Goal: Manage account settings

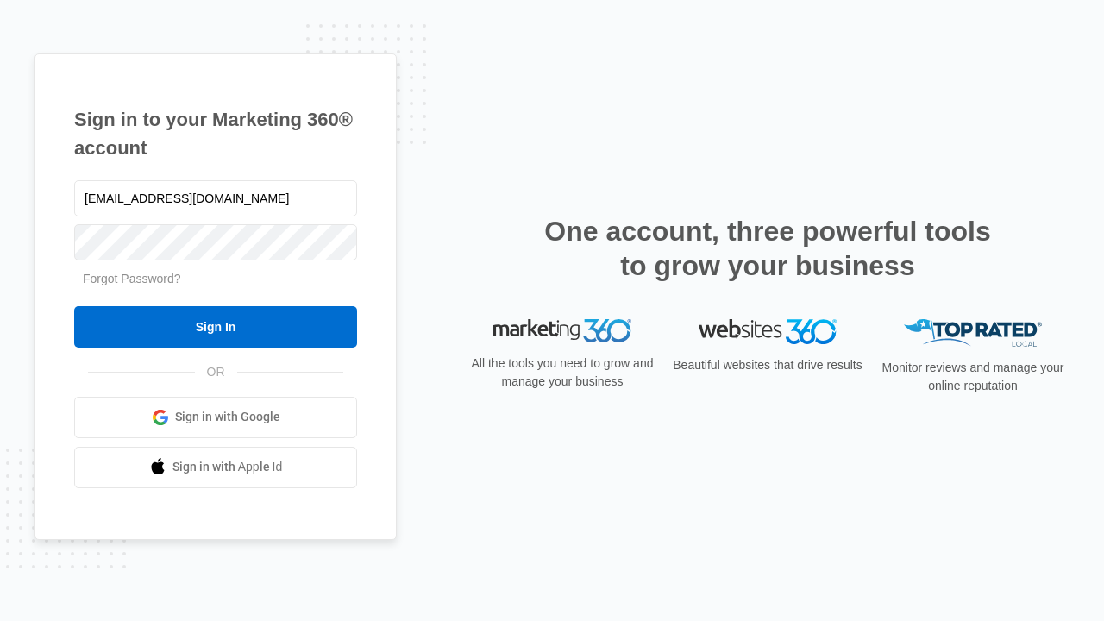
type input "dankie614@gmail.com"
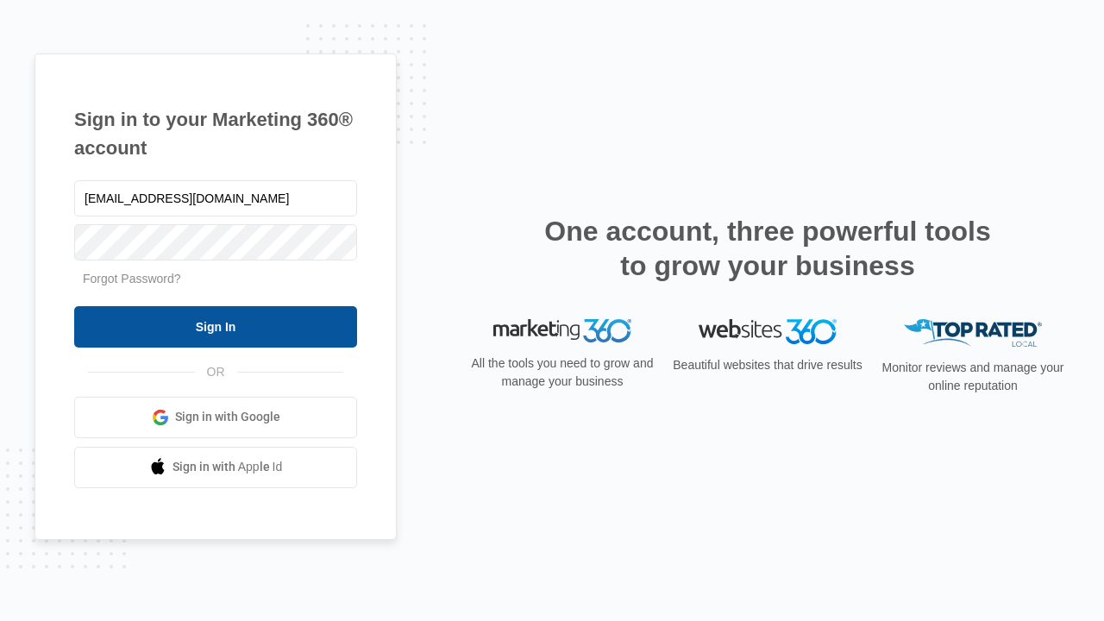
click at [216, 326] on input "Sign In" at bounding box center [215, 326] width 283 height 41
